Goal: Transaction & Acquisition: Purchase product/service

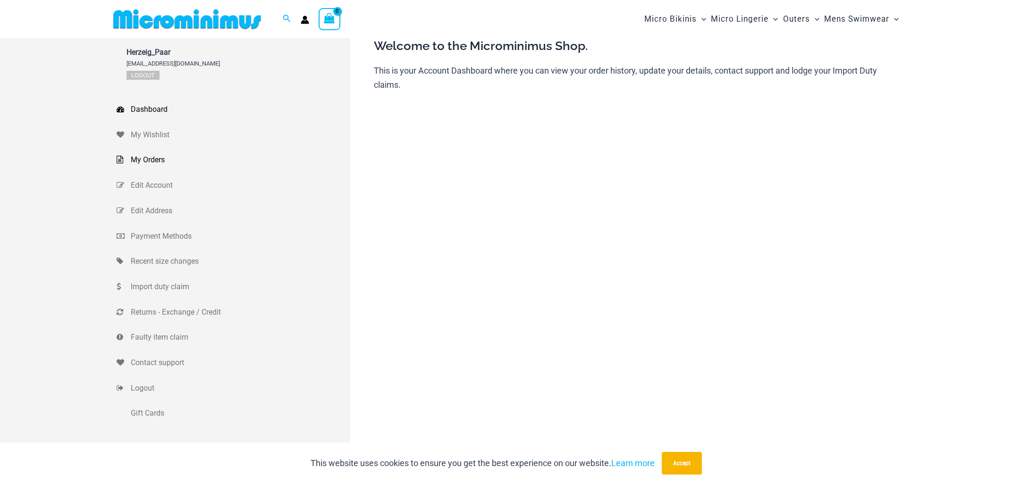
click at [149, 159] on span "My Orders" at bounding box center [239, 160] width 217 height 14
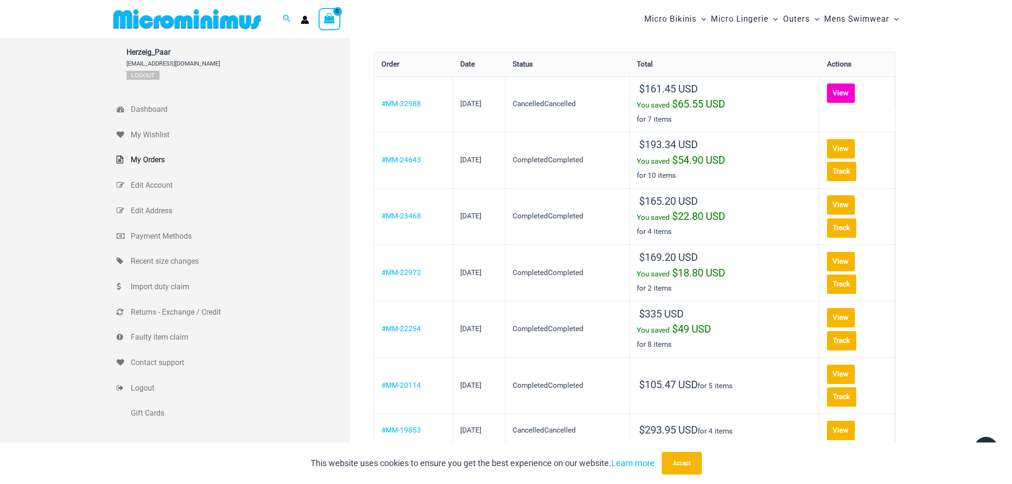
click at [846, 92] on link "View" at bounding box center [841, 93] width 28 height 19
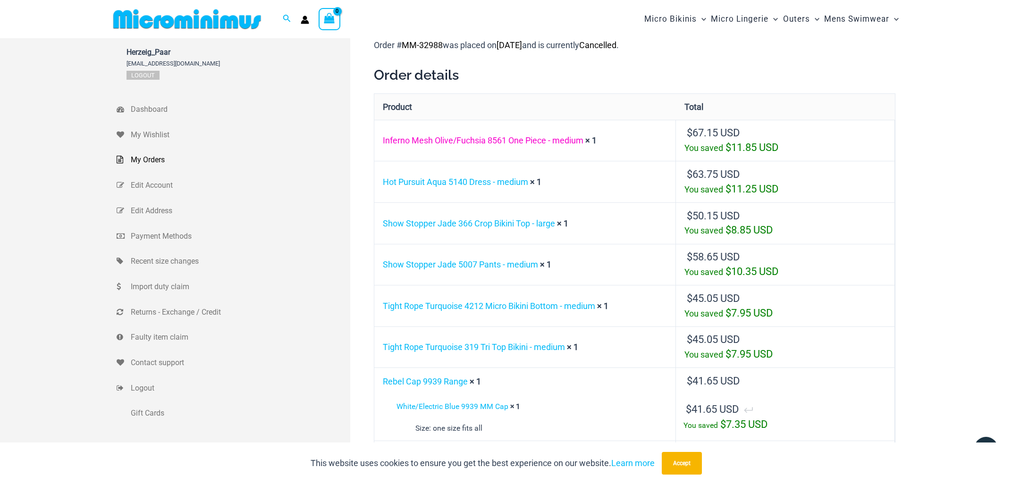
click at [478, 138] on link "Inferno Mesh Olive/Fuchsia 8561 One Piece - medium" at bounding box center [483, 140] width 201 height 10
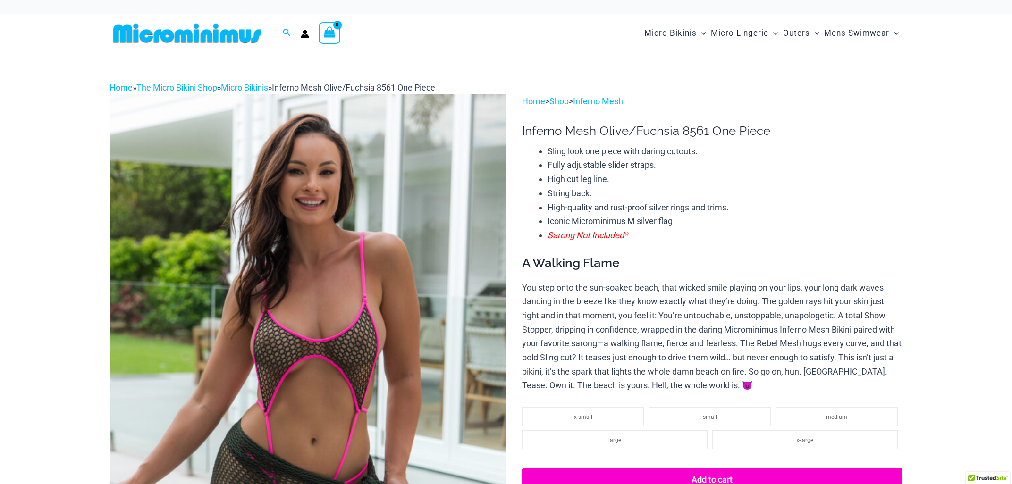
select select
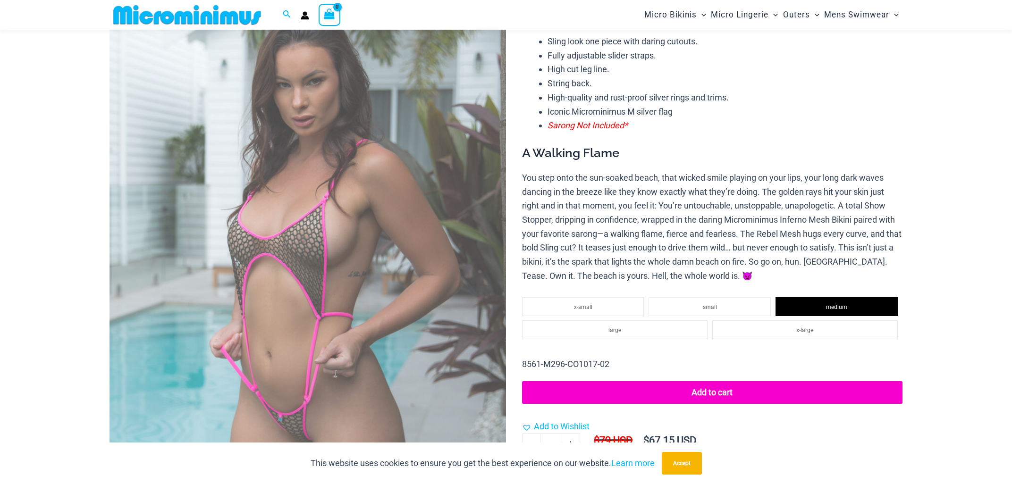
scroll to position [137, 0]
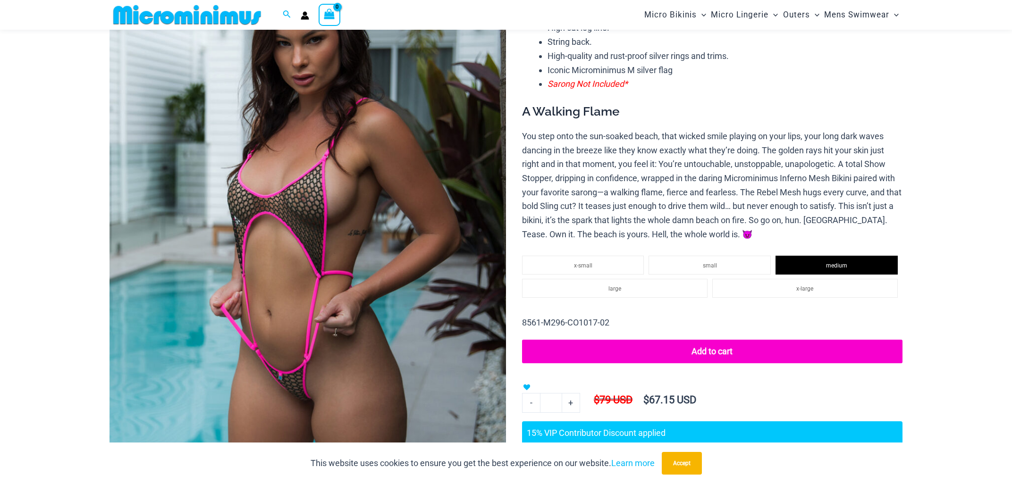
click at [696, 348] on button "Add to cart" at bounding box center [712, 352] width 381 height 24
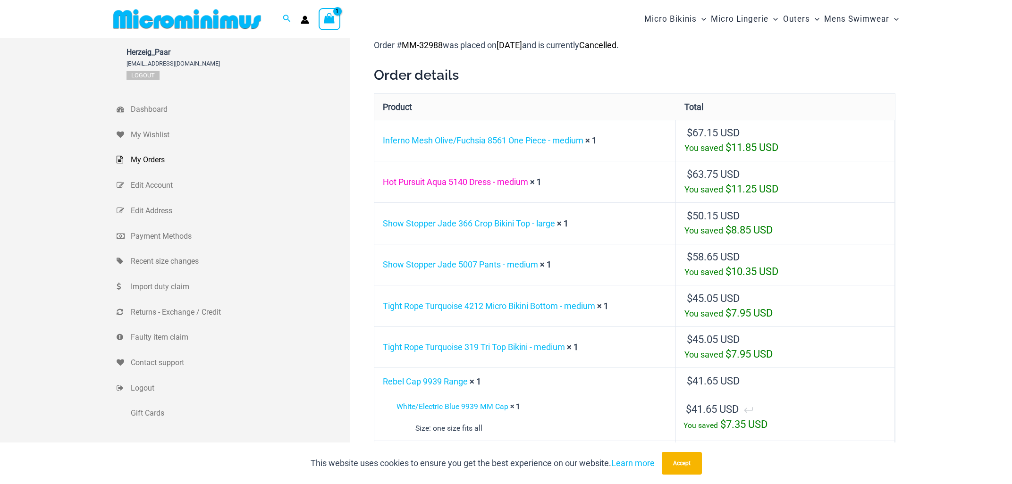
click at [431, 182] on link "Hot Pursuit Aqua 5140 Dress - medium" at bounding box center [455, 182] width 145 height 10
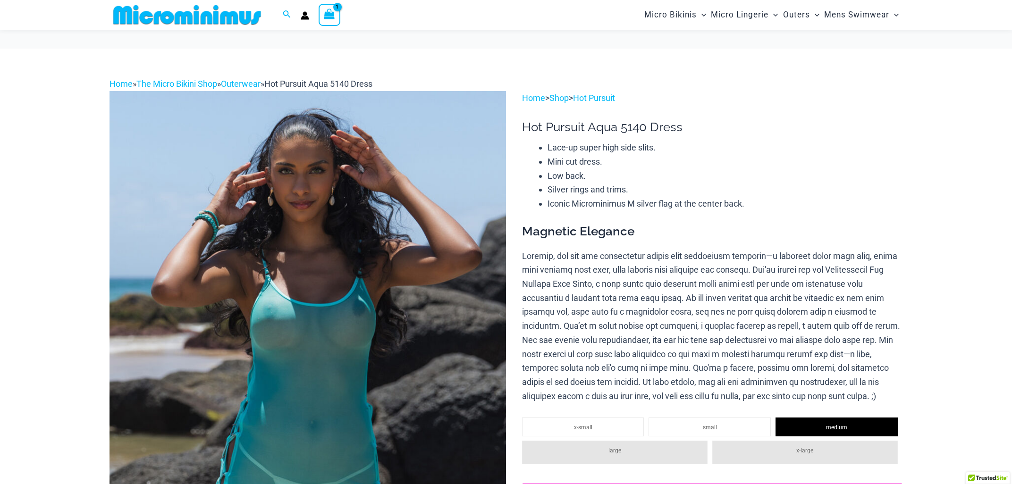
scroll to position [116, 0]
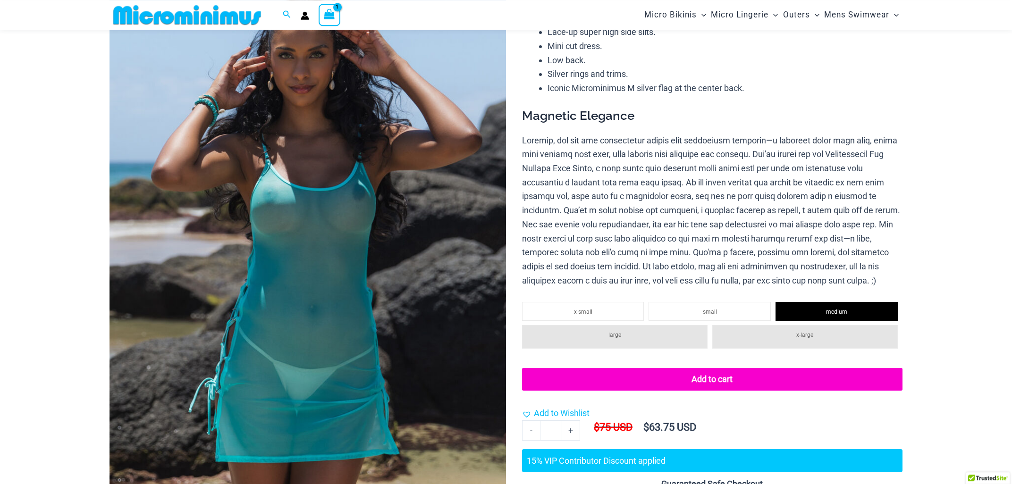
select select
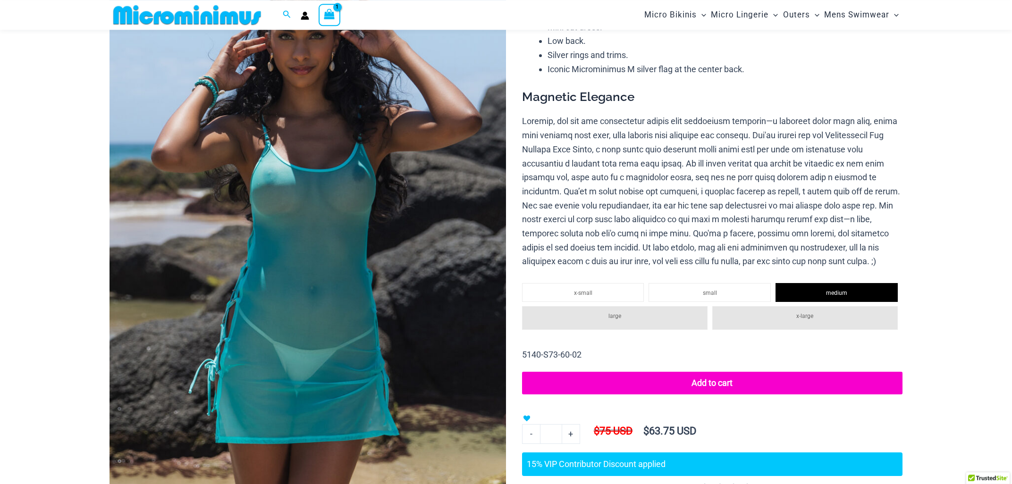
select select
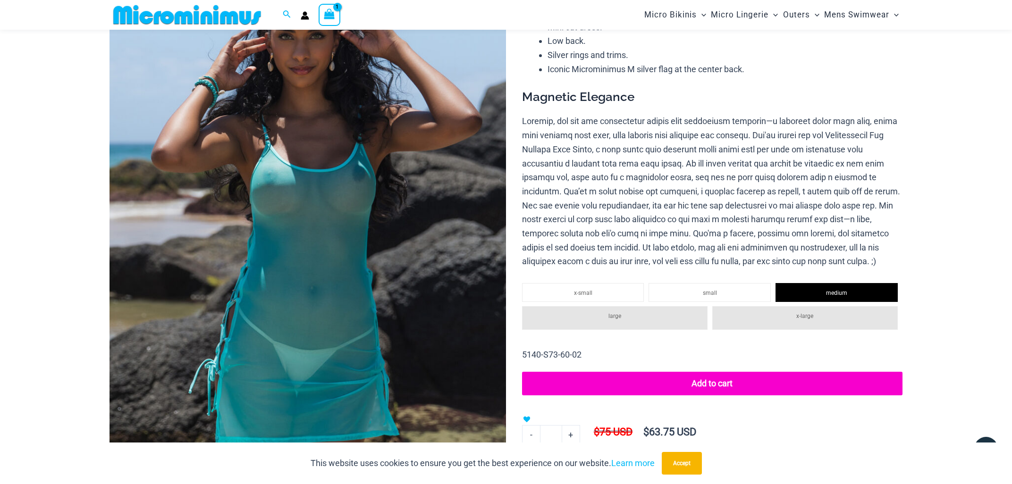
click at [732, 396] on button "Add to cart" at bounding box center [712, 384] width 381 height 24
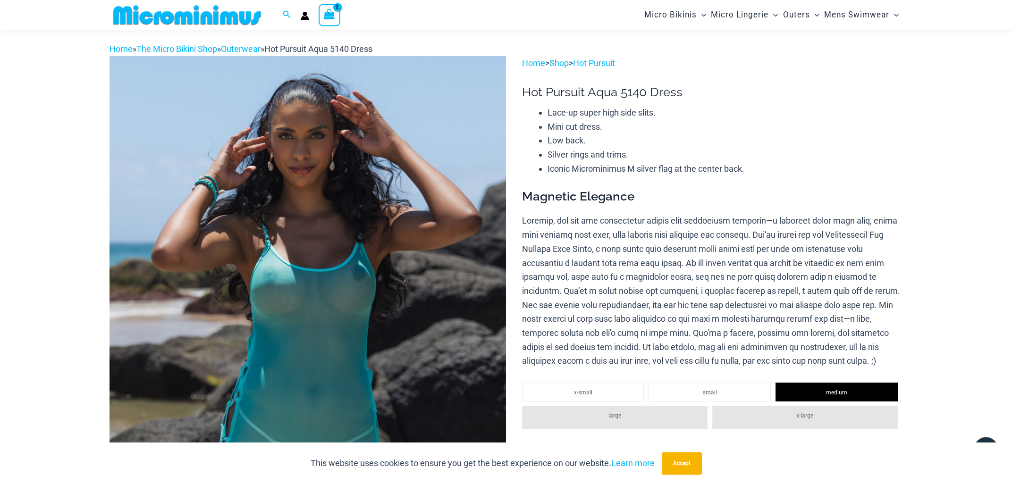
scroll to position [0, 0]
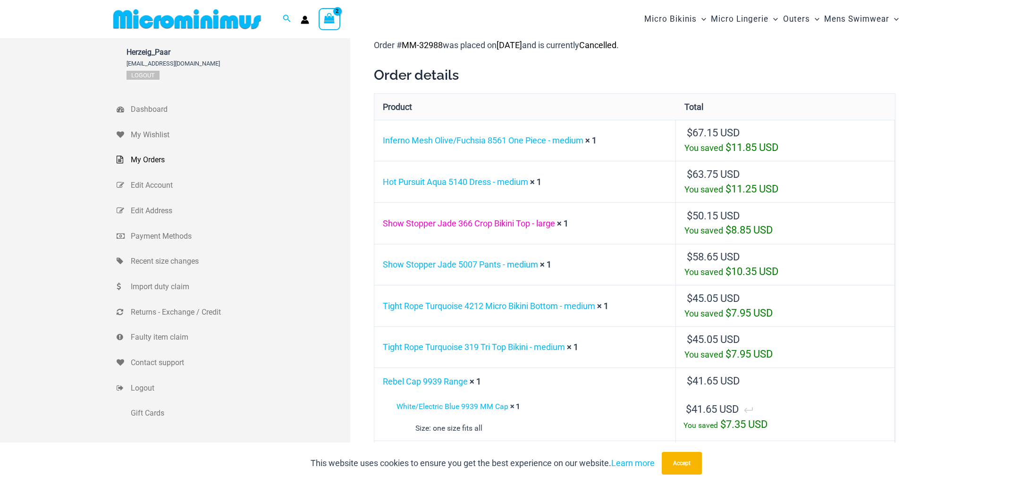
click at [520, 225] on link "Show Stopper Jade 366 Crop Bikini Top - large" at bounding box center [469, 224] width 172 height 10
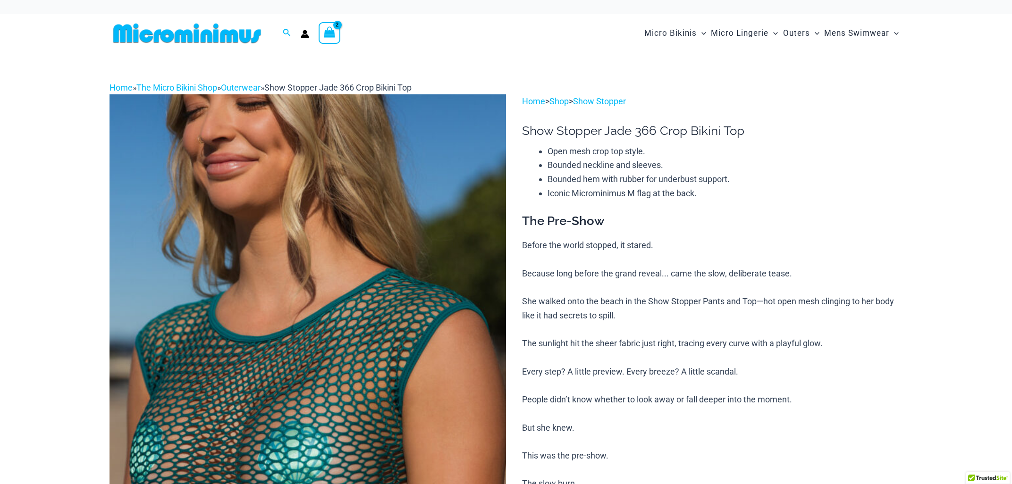
select select
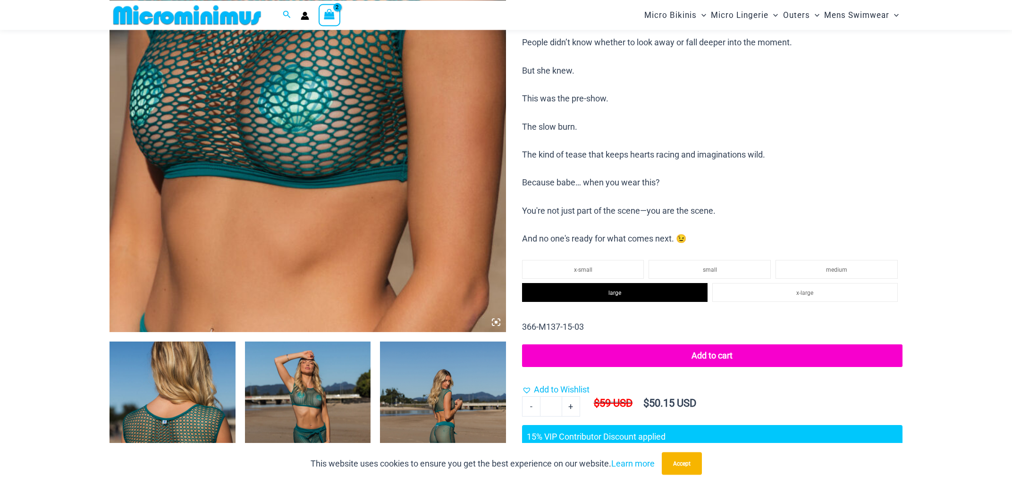
scroll to position [347, 0]
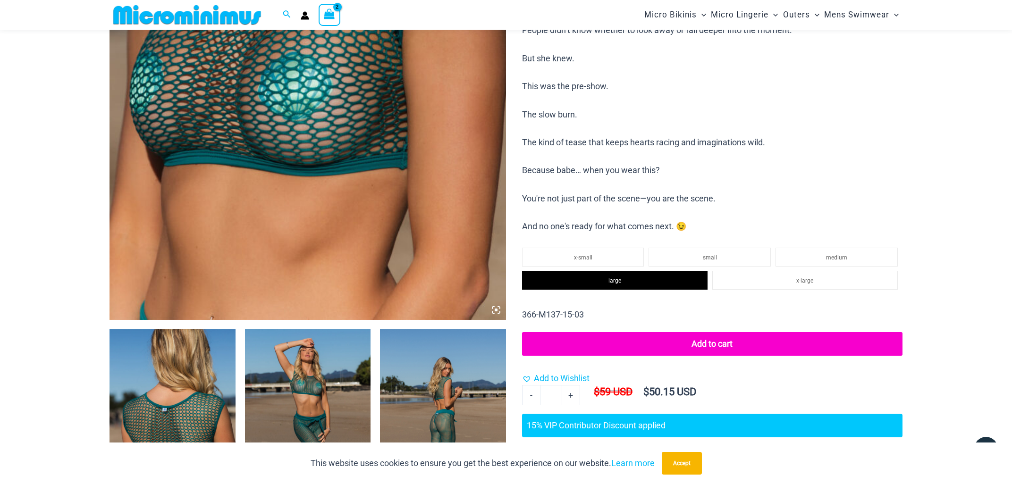
click at [691, 342] on button "Add to cart" at bounding box center [712, 344] width 381 height 24
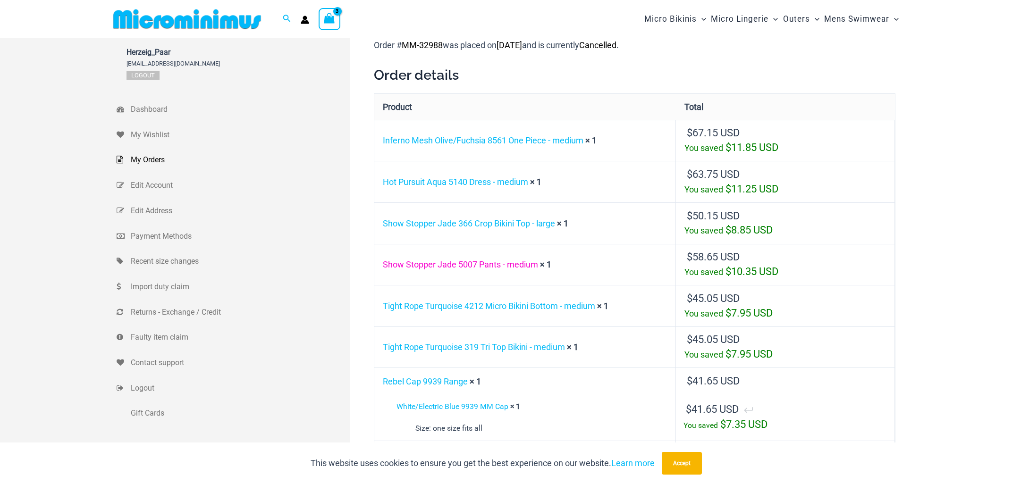
click at [479, 265] on link "Show Stopper Jade 5007 Pants - medium" at bounding box center [460, 265] width 155 height 10
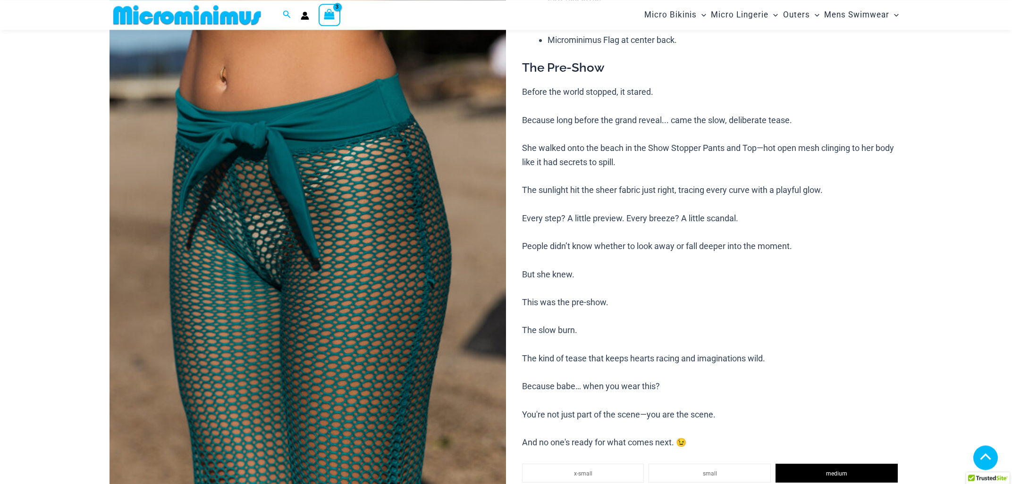
scroll to position [347, 0]
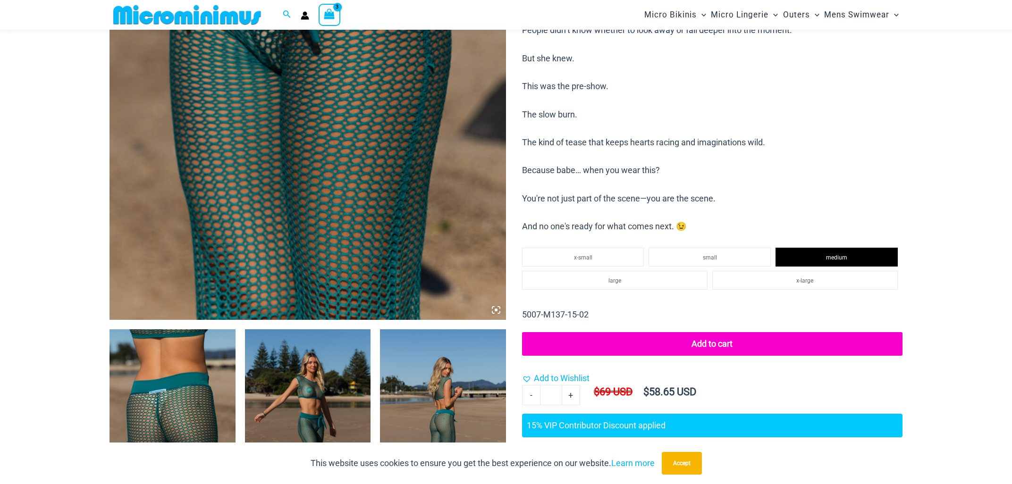
click at [613, 343] on button "Add to cart" at bounding box center [712, 344] width 381 height 24
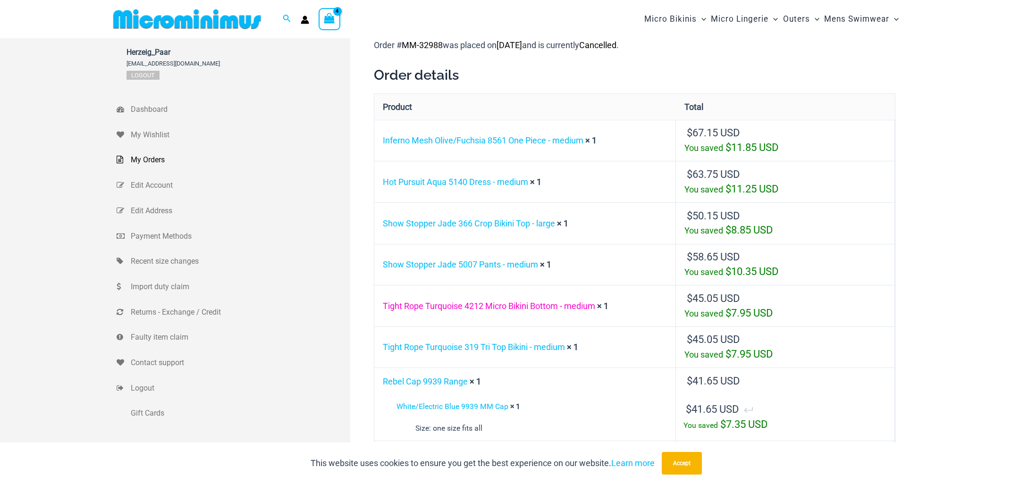
click at [511, 307] on link "Tight Rope Turquoise 4212 Micro Bikini Bottom - medium" at bounding box center [489, 306] width 212 height 10
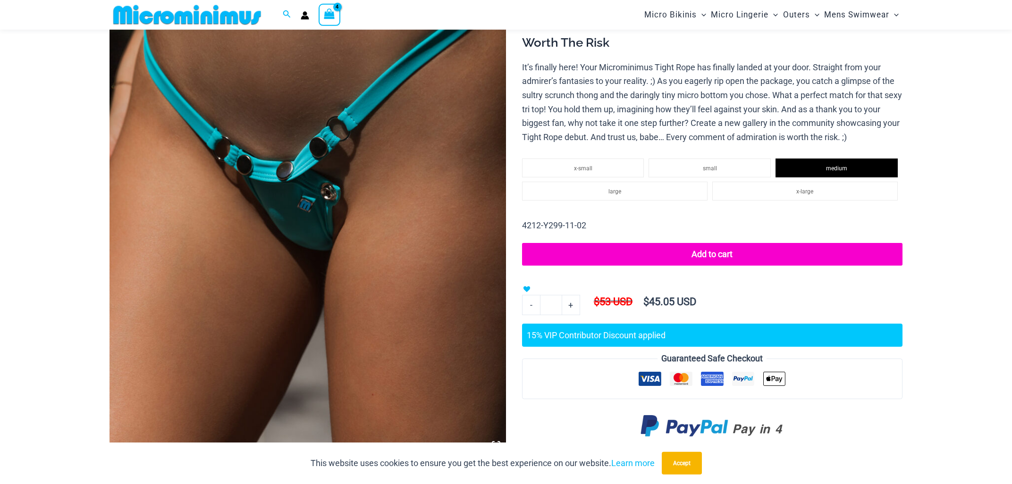
scroll to position [245, 0]
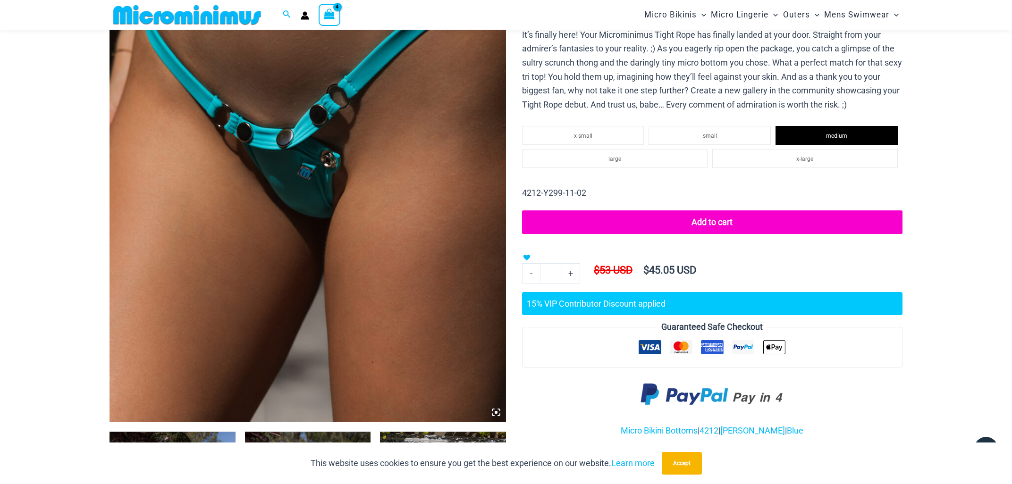
click at [606, 234] on button "Add to cart" at bounding box center [712, 223] width 381 height 24
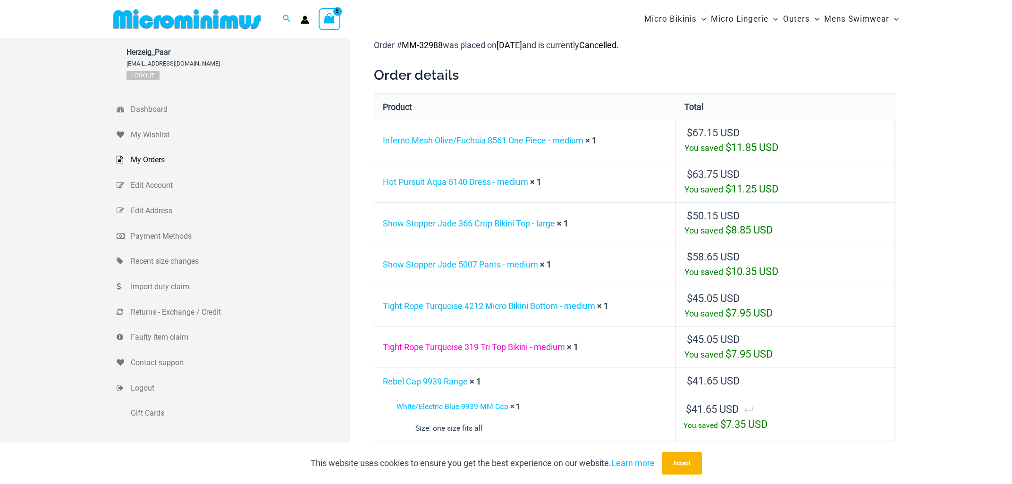
click at [484, 348] on link "Tight Rope Turquoise 319 Tri Top Bikini - medium" at bounding box center [474, 347] width 182 height 10
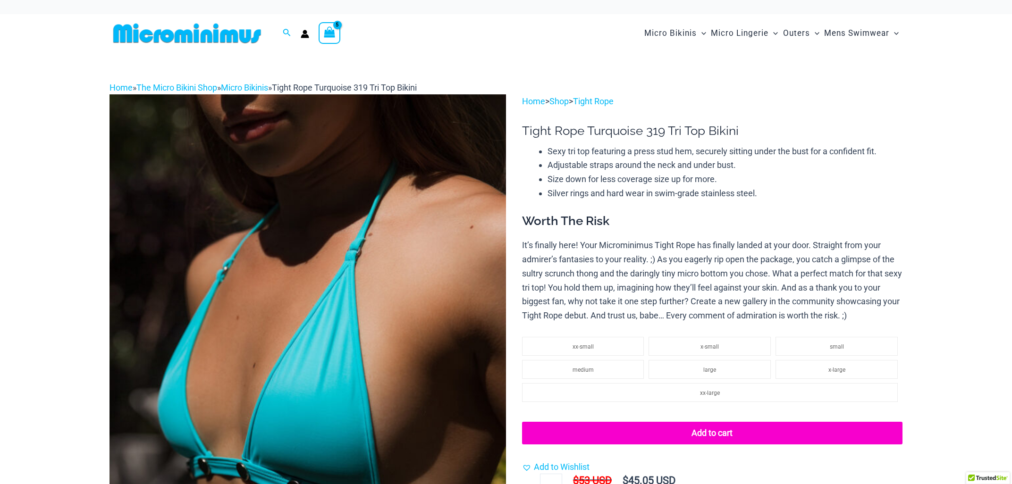
select select
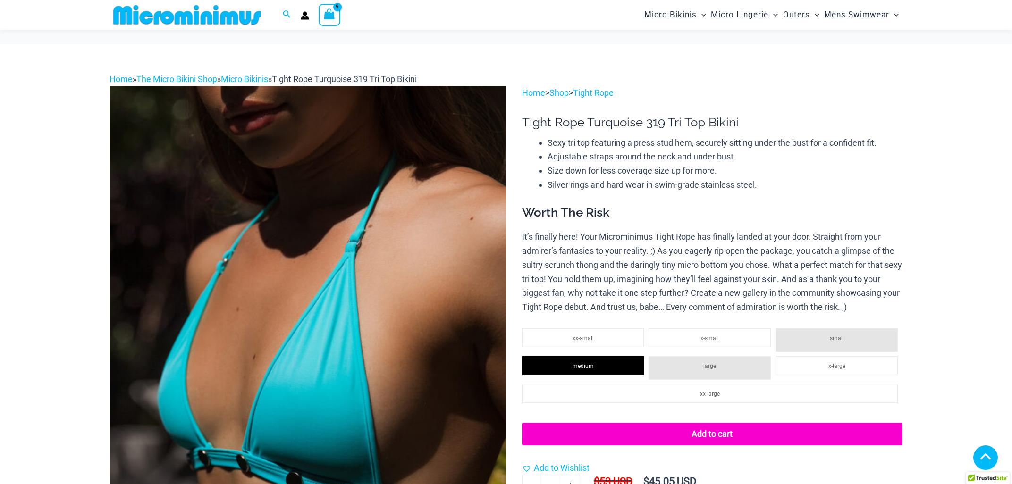
select select
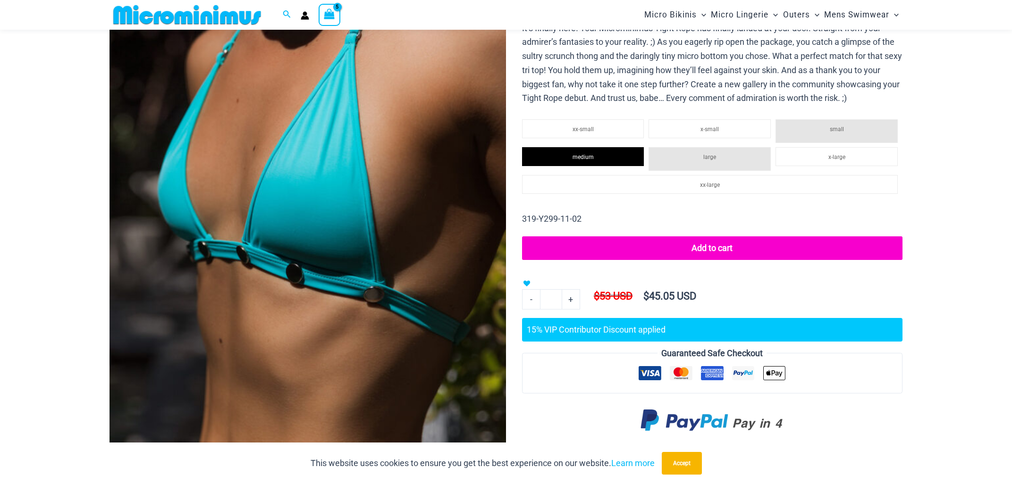
click at [704, 258] on button "Add to cart" at bounding box center [712, 249] width 381 height 24
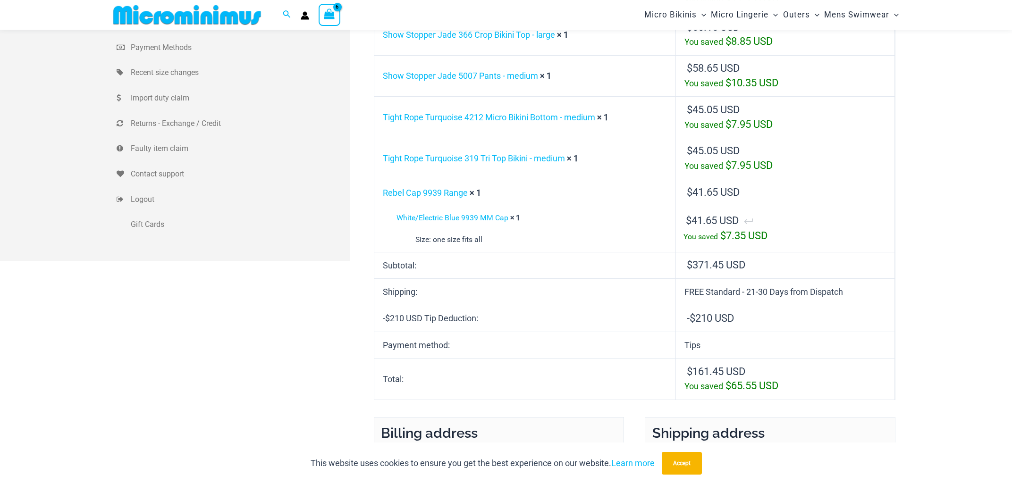
scroll to position [195, 0]
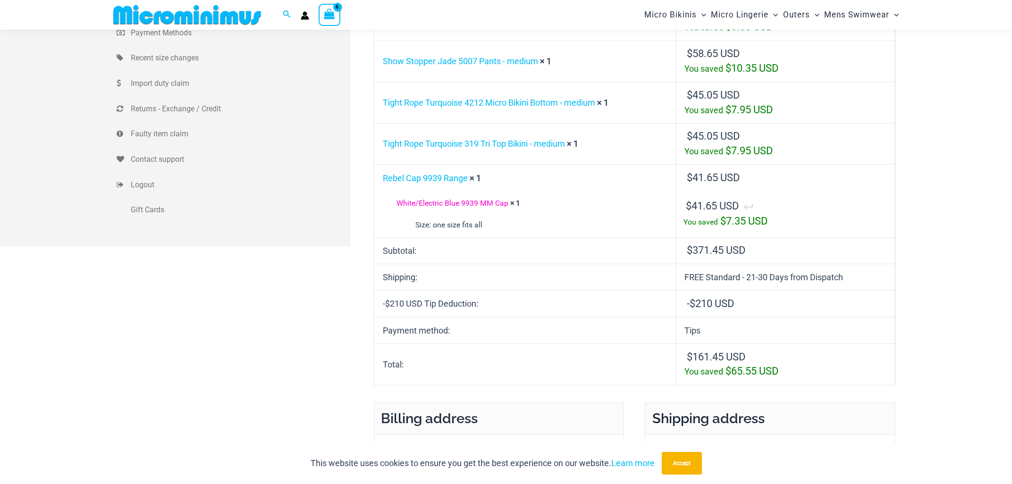
click at [468, 205] on link "White/Electric Blue 9939 MM Cap" at bounding box center [453, 203] width 112 height 9
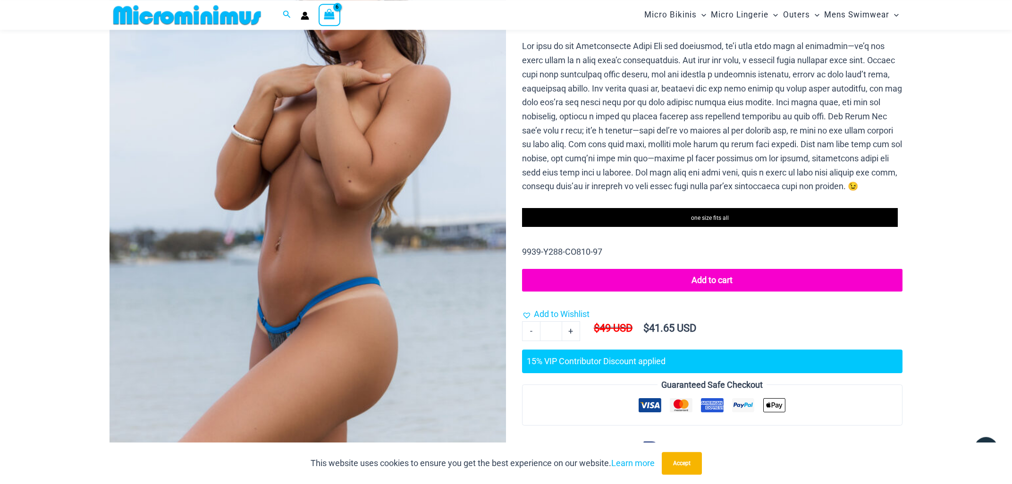
scroll to position [202, 0]
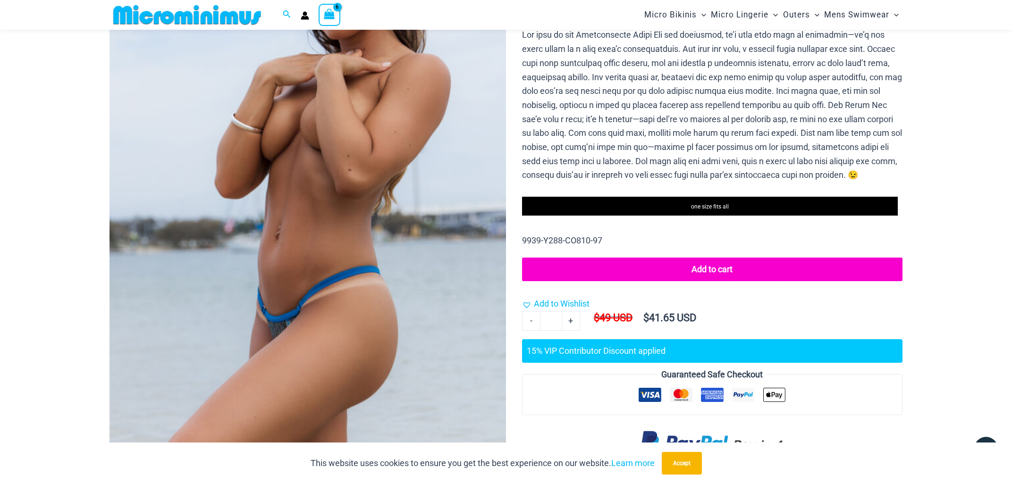
click at [701, 267] on button "Add to cart" at bounding box center [712, 270] width 381 height 24
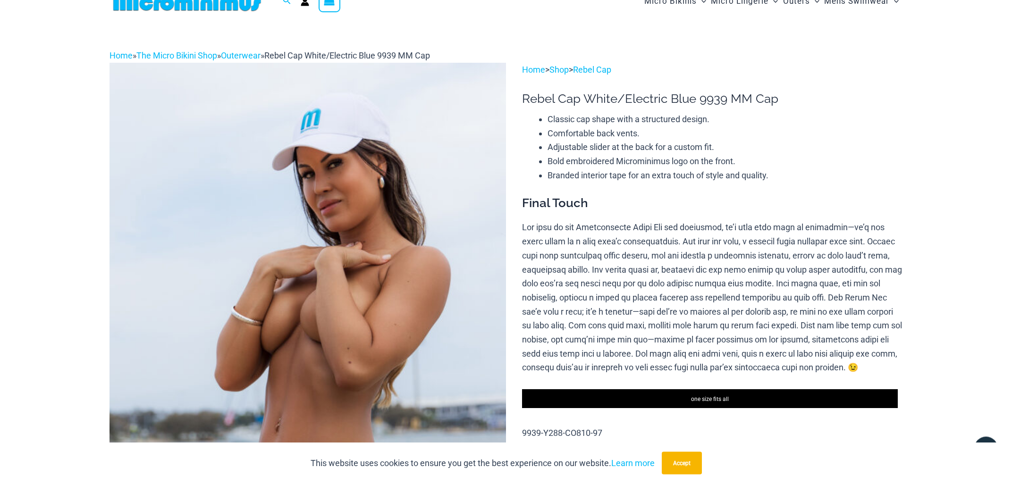
scroll to position [0, 0]
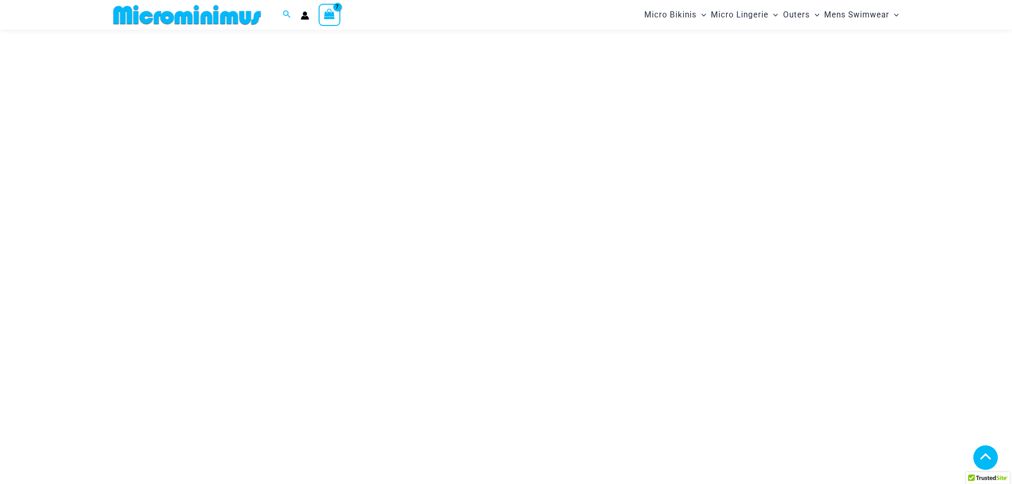
scroll to position [195, 0]
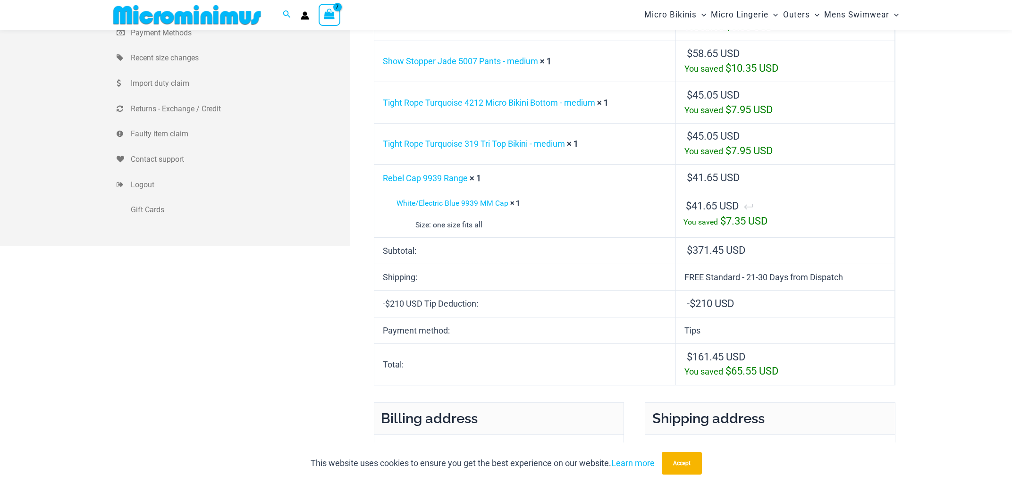
click at [328, 13] on icon "View Shopping Cart, 7 items" at bounding box center [329, 13] width 11 height 11
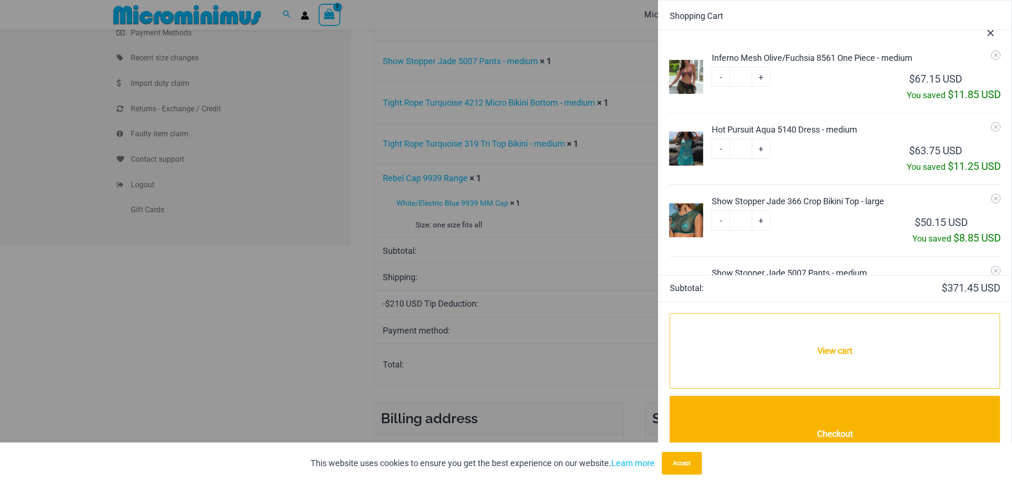
scroll to position [173, 0]
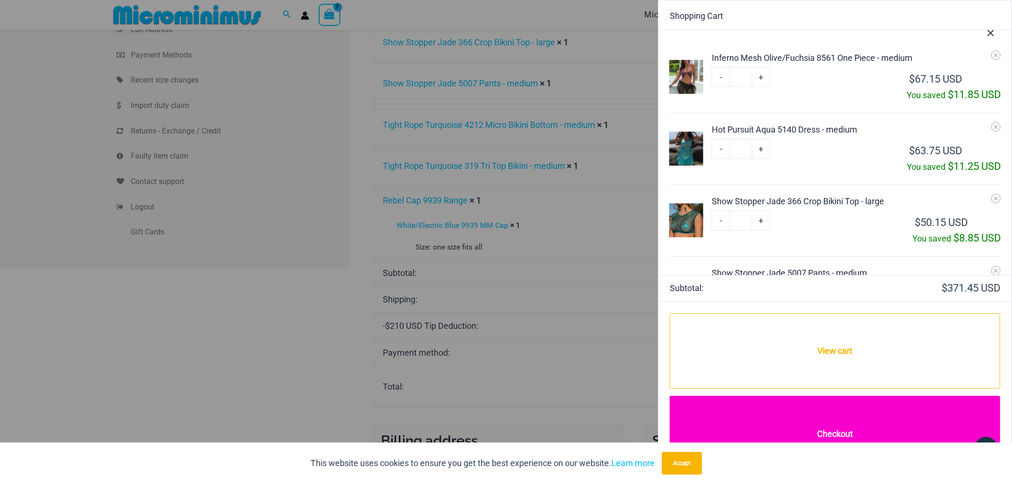
click at [841, 434] on link "Checkout" at bounding box center [835, 434] width 330 height 76
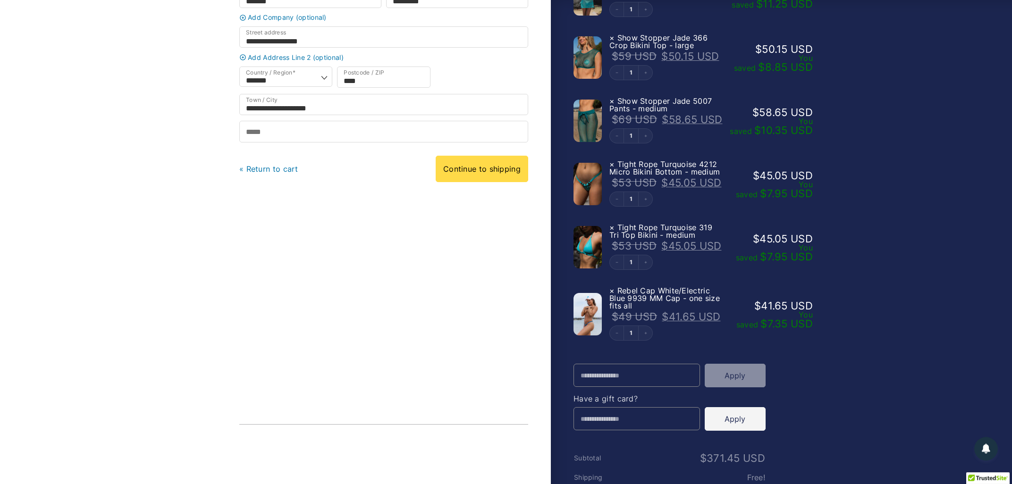
scroll to position [249, 0]
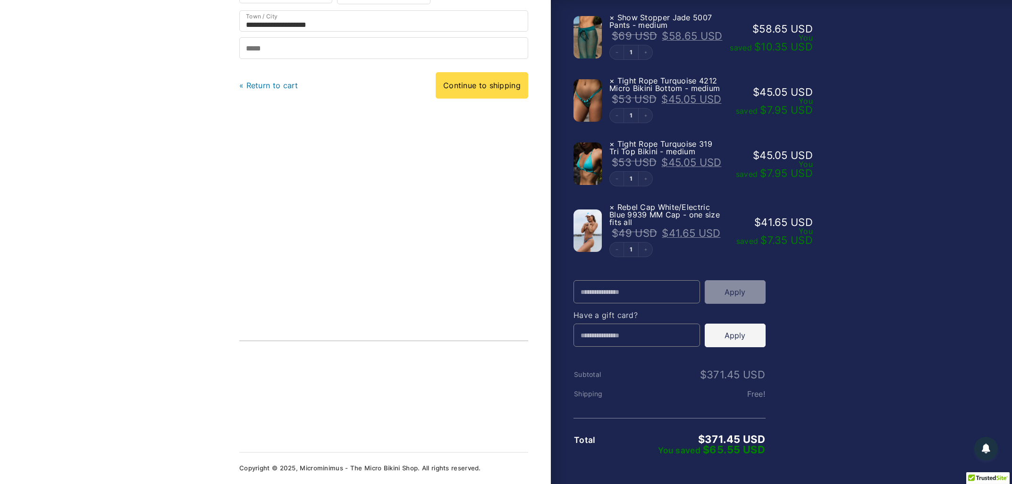
click at [738, 293] on button "Apply" at bounding box center [735, 292] width 61 height 24
click at [505, 87] on link "Continue to shipping" at bounding box center [482, 85] width 93 height 26
type input "**********"
click at [465, 88] on link "Continue to shipping" at bounding box center [482, 85] width 93 height 26
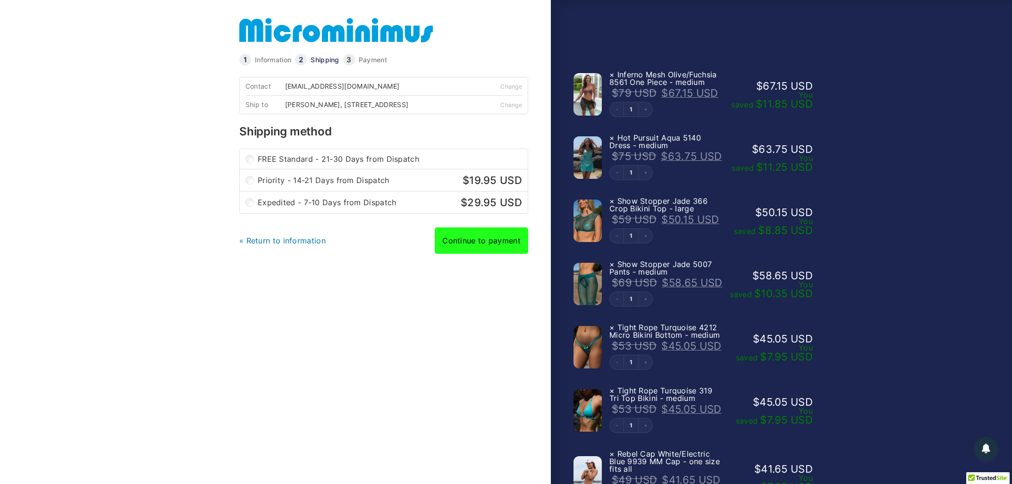
click at [479, 249] on link "Continue to payment" at bounding box center [481, 241] width 93 height 26
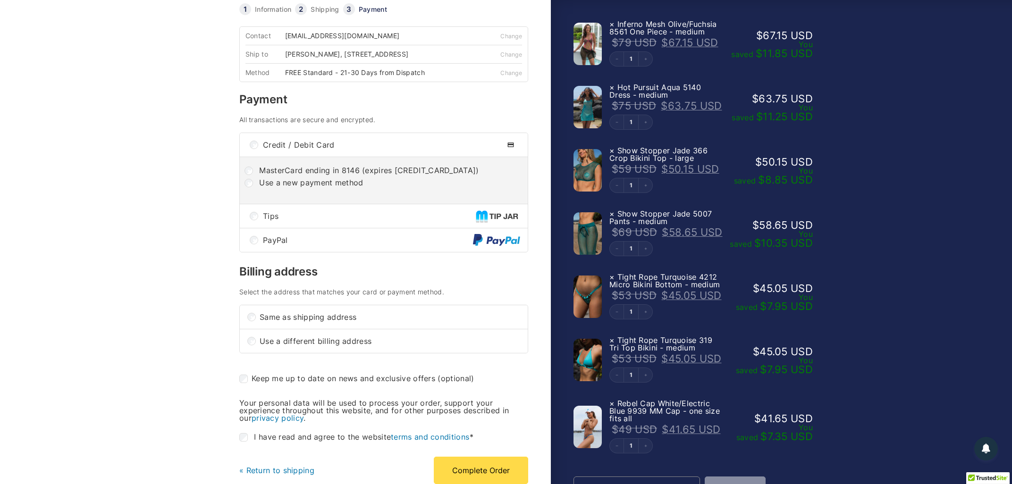
scroll to position [101, 0]
